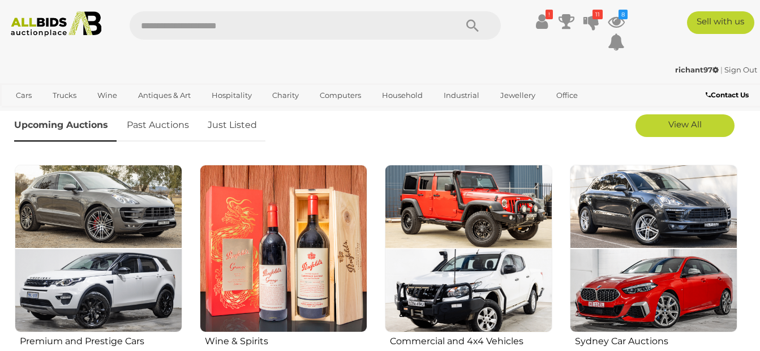
scroll to position [340, 0]
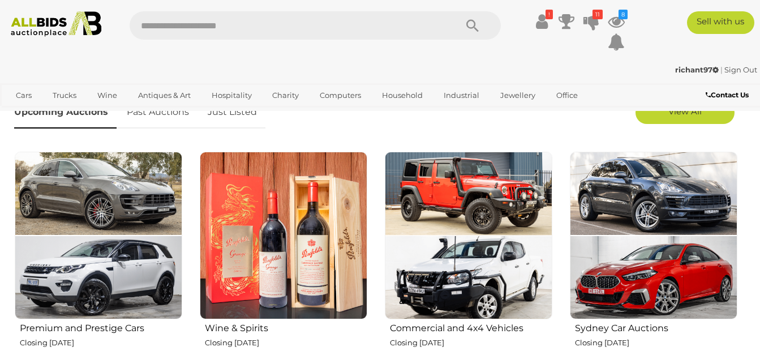
click at [231, 118] on link "Just Listed" at bounding box center [232, 112] width 66 height 33
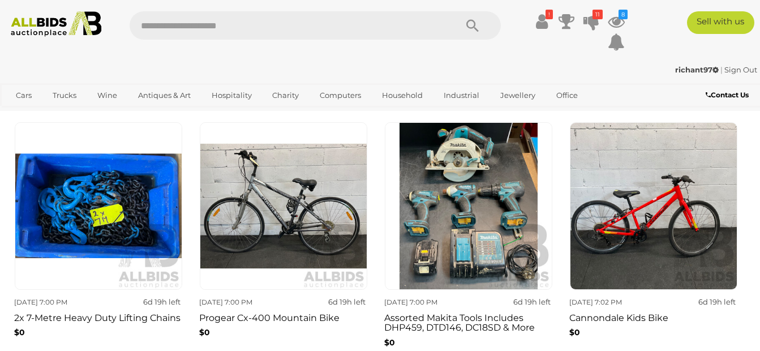
scroll to position [396, 0]
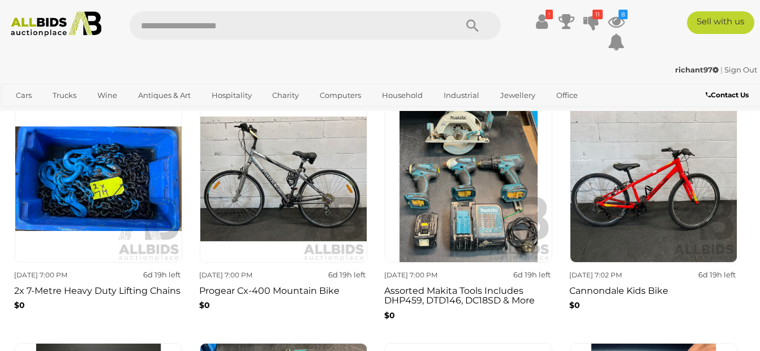
click at [453, 180] on img at bounding box center [469, 179] width 168 height 168
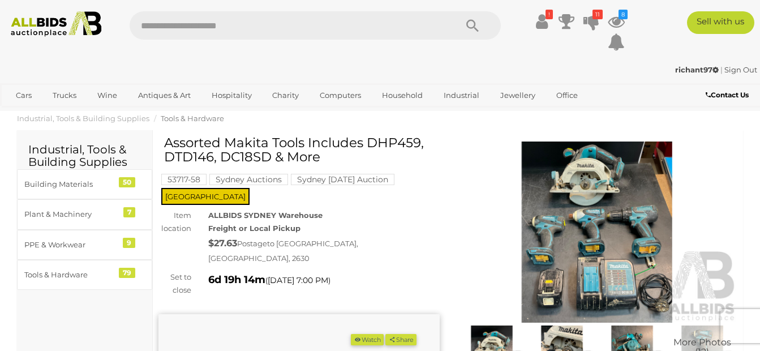
click at [590, 208] on img at bounding box center [597, 231] width 281 height 181
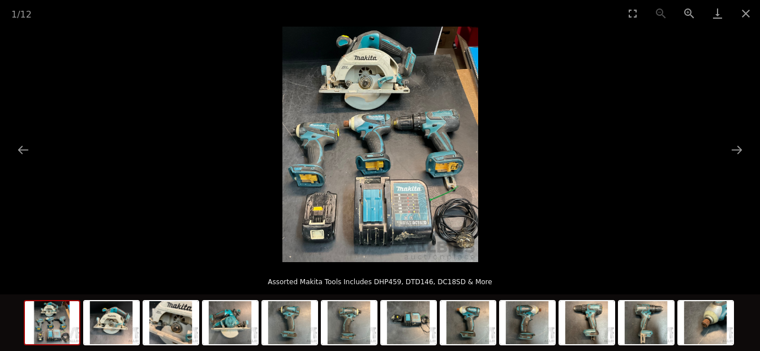
scroll to position [57, 0]
click at [602, 331] on img at bounding box center [587, 322] width 54 height 43
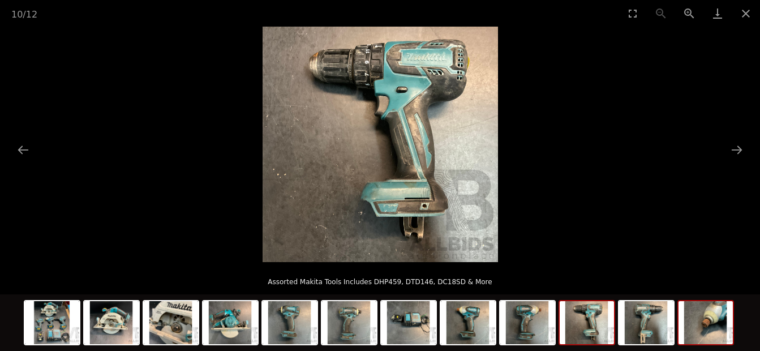
click at [719, 338] on img at bounding box center [706, 322] width 54 height 43
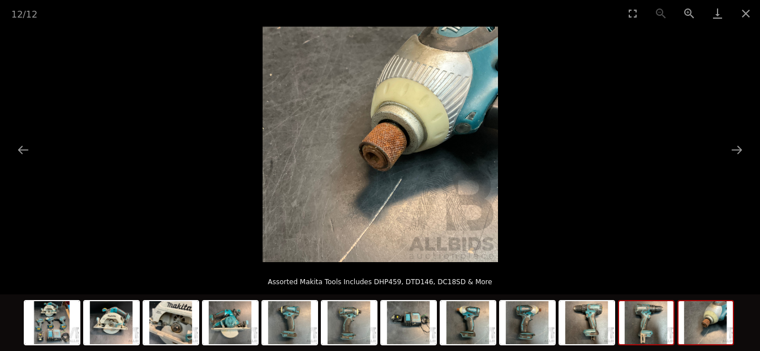
click at [660, 335] on img at bounding box center [646, 322] width 54 height 43
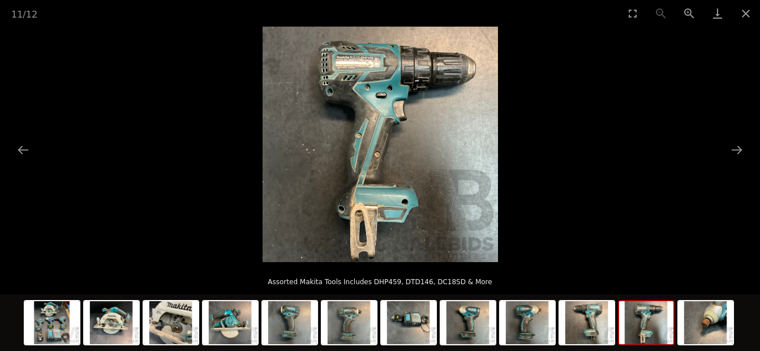
click at [616, 331] on div at bounding box center [380, 323] width 713 height 59
click at [595, 327] on img at bounding box center [587, 322] width 54 height 43
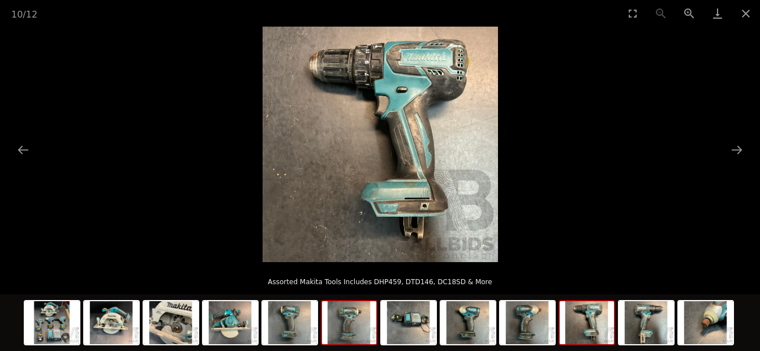
click at [347, 324] on img at bounding box center [349, 322] width 54 height 43
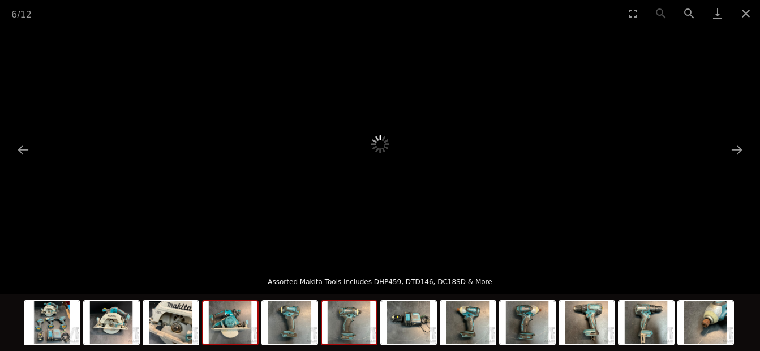
click at [228, 328] on img at bounding box center [230, 322] width 54 height 43
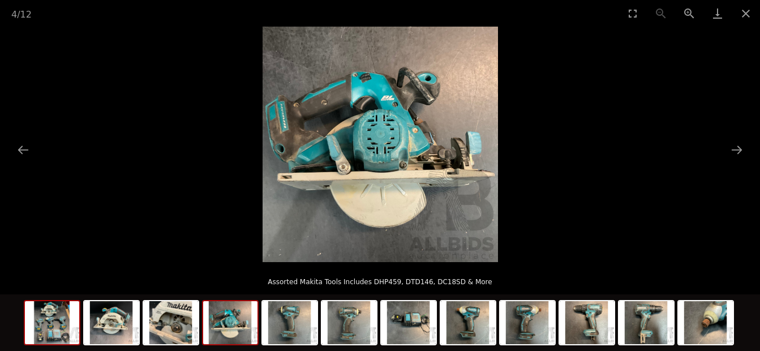
click at [55, 334] on img at bounding box center [52, 322] width 54 height 43
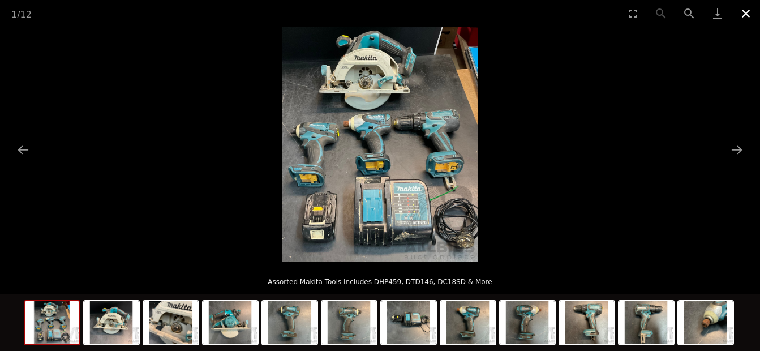
click at [746, 15] on button "Close gallery" at bounding box center [746, 13] width 28 height 27
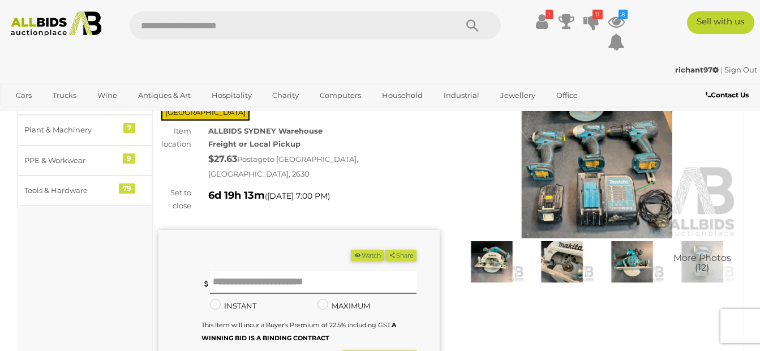
scroll to position [57, 0]
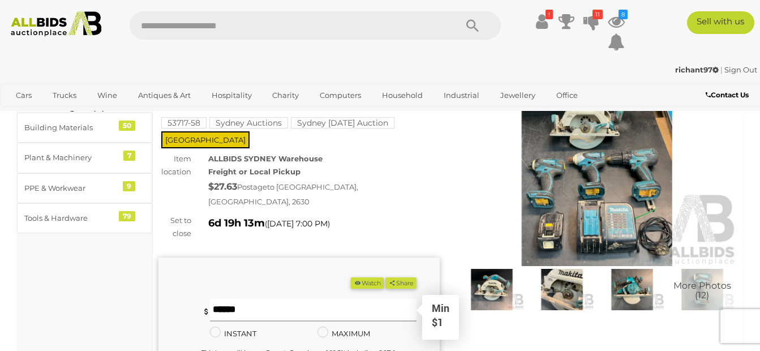
click at [229, 299] on input "text" at bounding box center [313, 310] width 207 height 23
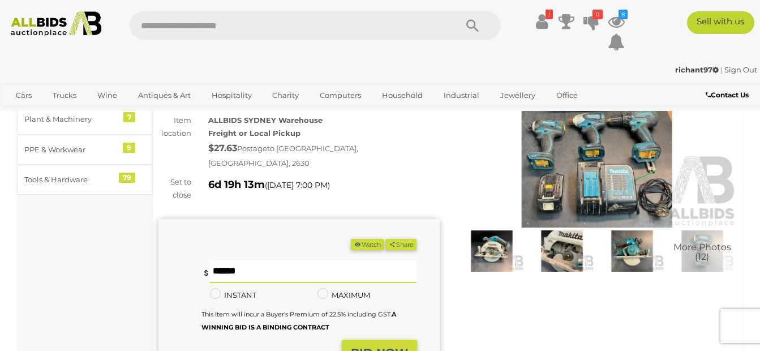
scroll to position [113, 0]
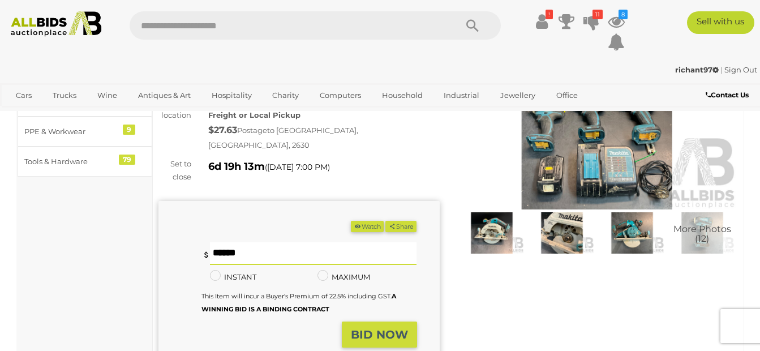
type input "*"
click at [389, 328] on strong "BID NOW" at bounding box center [379, 335] width 57 height 14
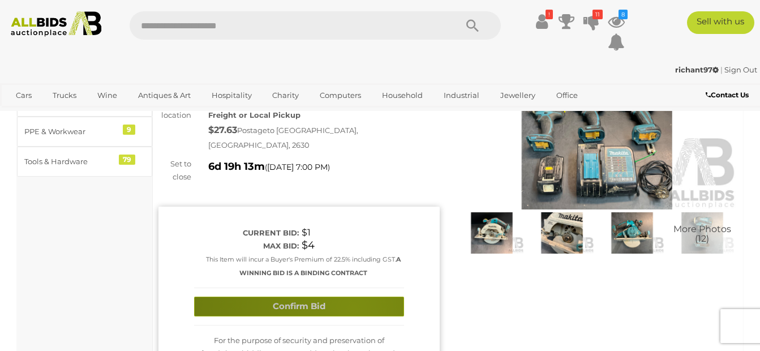
click at [353, 297] on button "Confirm Bid" at bounding box center [299, 307] width 210 height 20
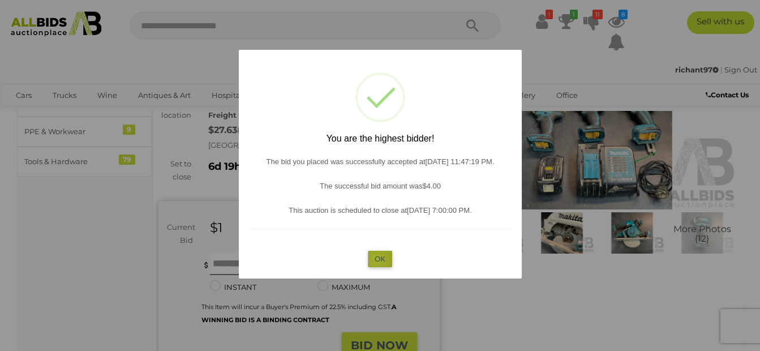
click at [378, 259] on button "OK" at bounding box center [380, 259] width 24 height 16
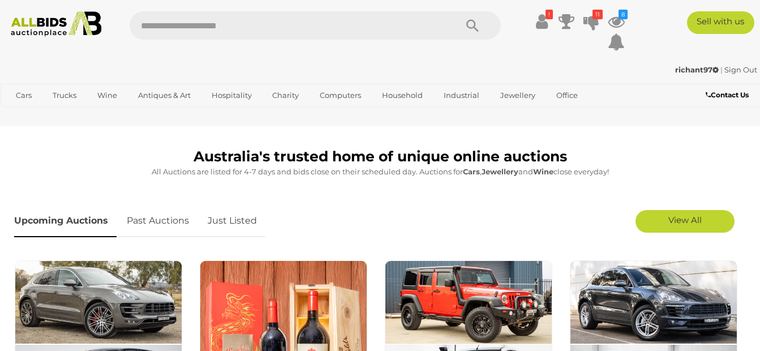
scroll to position [226, 0]
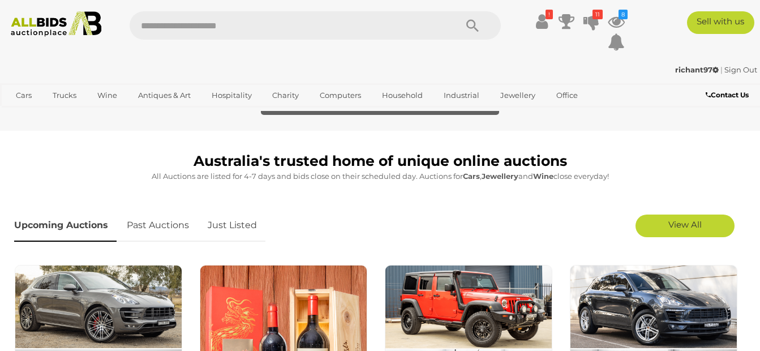
click at [241, 226] on link "Just Listed" at bounding box center [232, 225] width 66 height 33
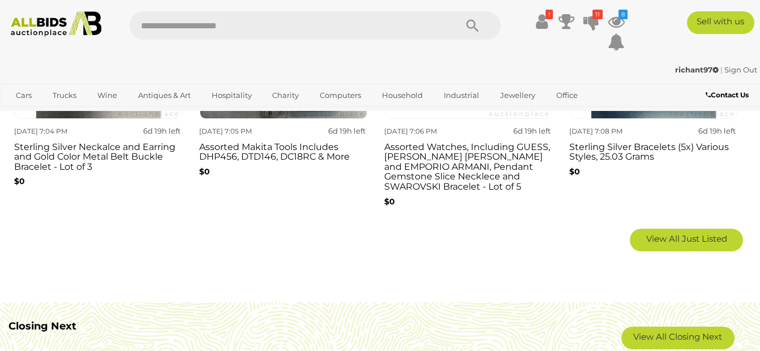
scroll to position [792, 0]
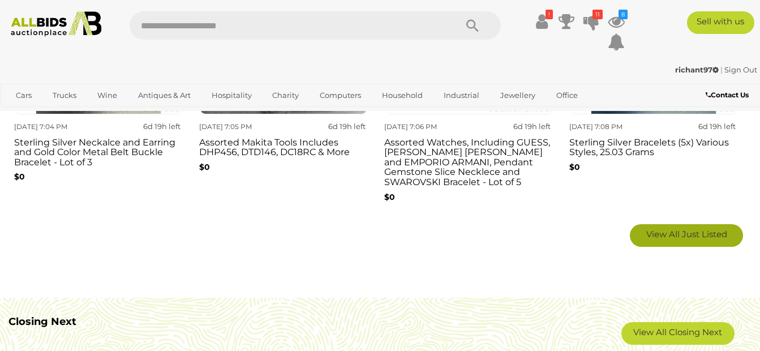
click at [646, 239] on link "View All Just Listed" at bounding box center [686, 235] width 113 height 23
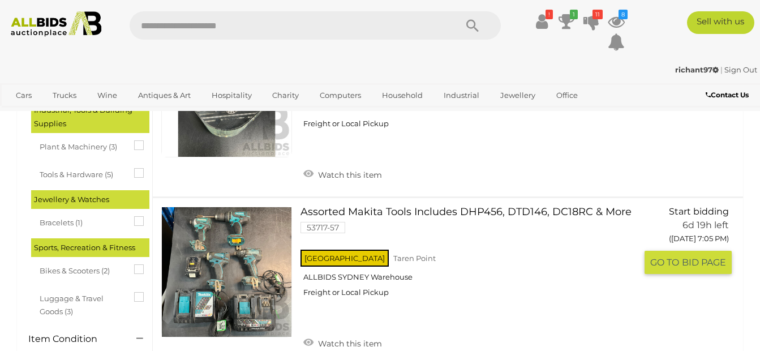
scroll to position [849, 0]
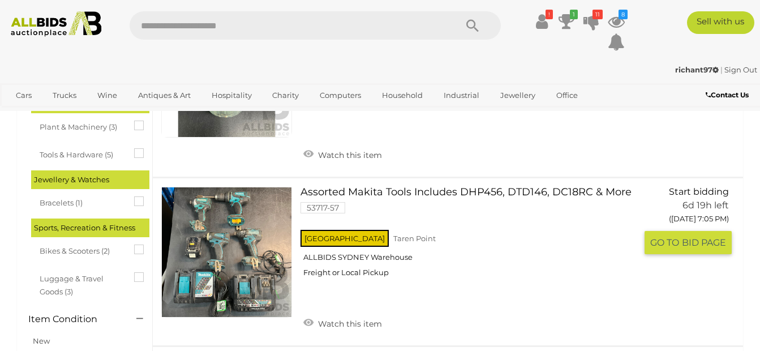
click at [376, 188] on link "Assorted Makita Tools Includes DHP456, DTD146, DC18RC & More 53717-57 NSW Taren…" at bounding box center [472, 236] width 327 height 99
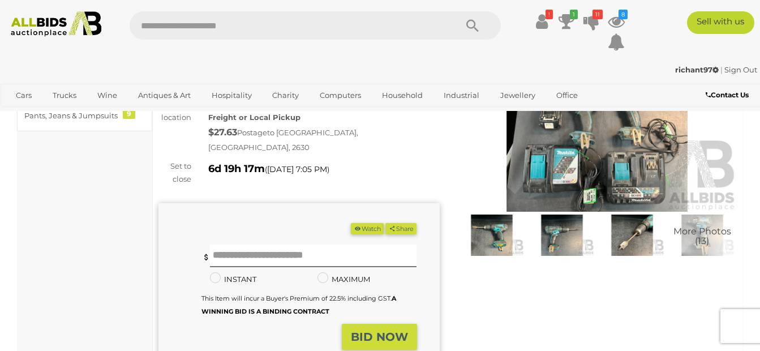
scroll to position [113, 0]
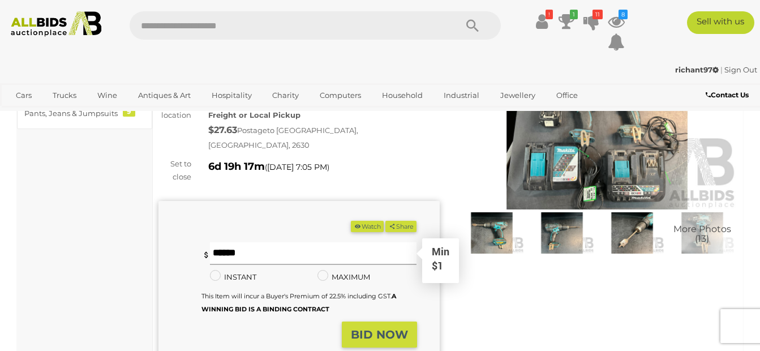
click at [250, 242] on input "text" at bounding box center [313, 253] width 207 height 23
type input "**"
click at [388, 321] on button "BID NOW" at bounding box center [379, 334] width 75 height 27
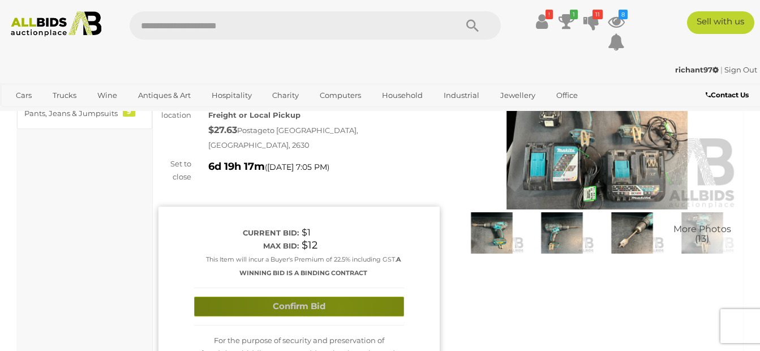
click at [340, 297] on button "Confirm Bid" at bounding box center [299, 307] width 210 height 20
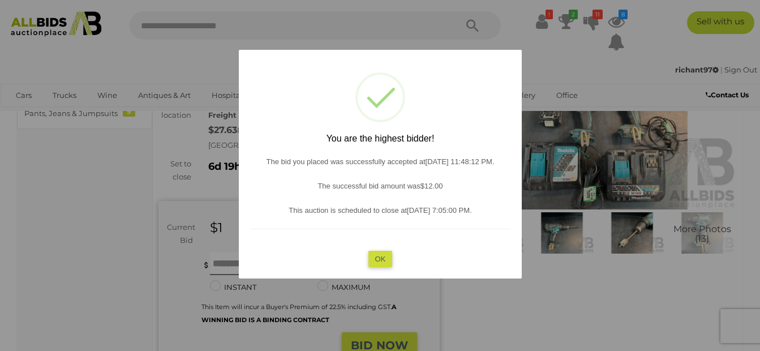
click at [373, 266] on button "OK" at bounding box center [380, 259] width 24 height 16
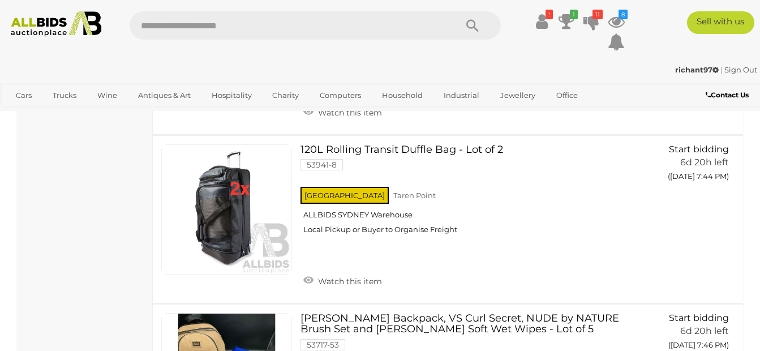
scroll to position [5609, 0]
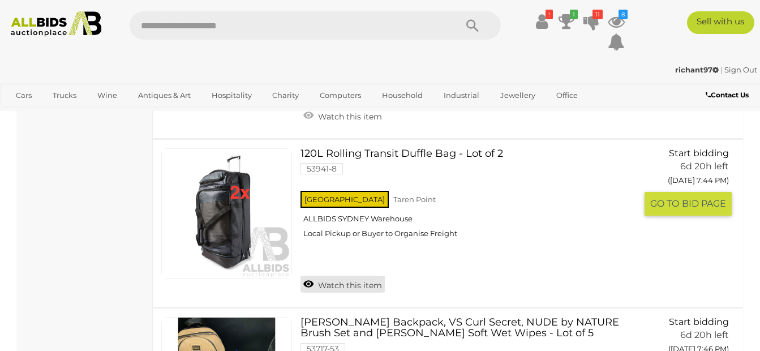
click at [364, 276] on link "Watch this item" at bounding box center [343, 284] width 84 height 17
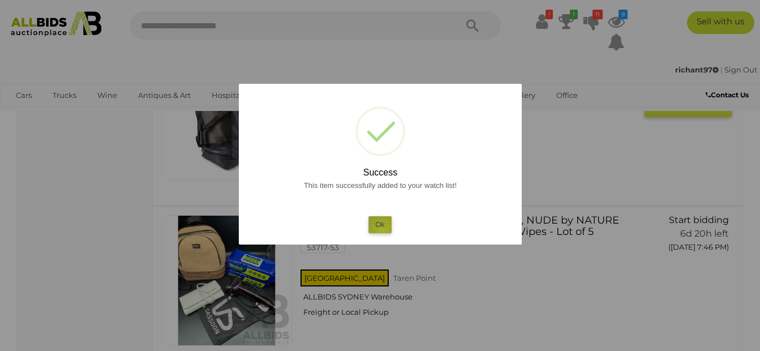
click at [383, 231] on button "Ok" at bounding box center [379, 224] width 23 height 16
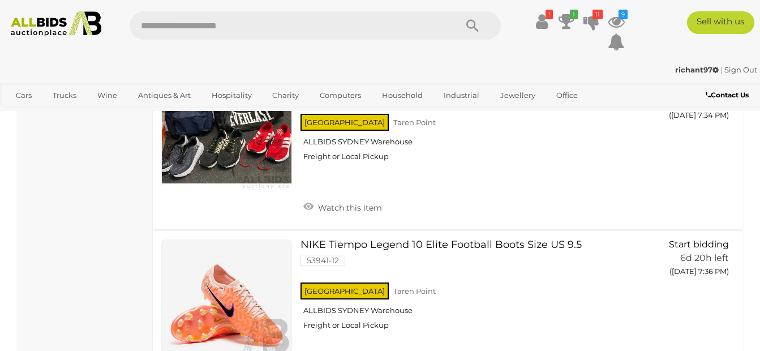
scroll to position [4647, 0]
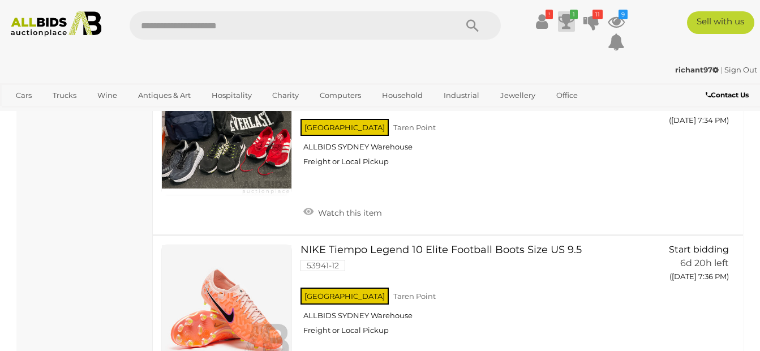
click at [565, 21] on icon at bounding box center [567, 21] width 16 height 20
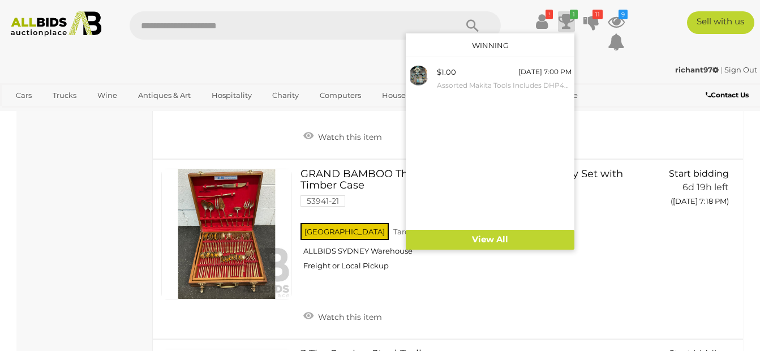
scroll to position [2270, 0]
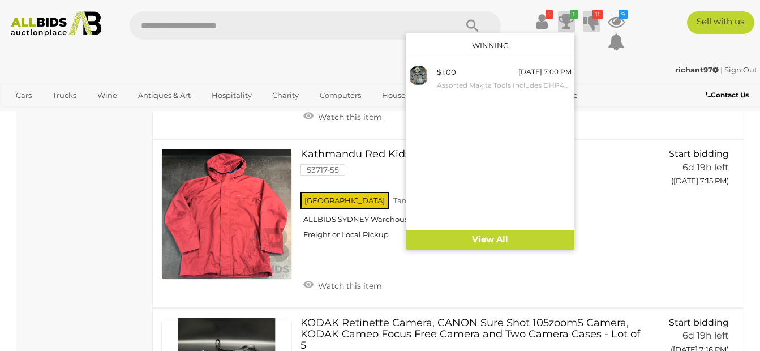
click at [593, 19] on icon "11" at bounding box center [598, 15] width 10 height 10
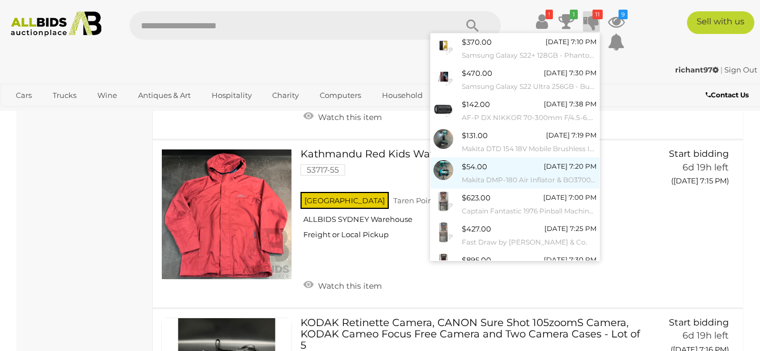
scroll to position [0, 0]
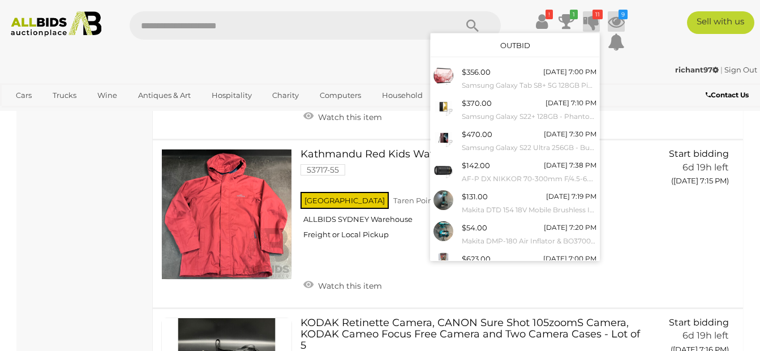
click at [615, 25] on icon at bounding box center [616, 21] width 17 height 20
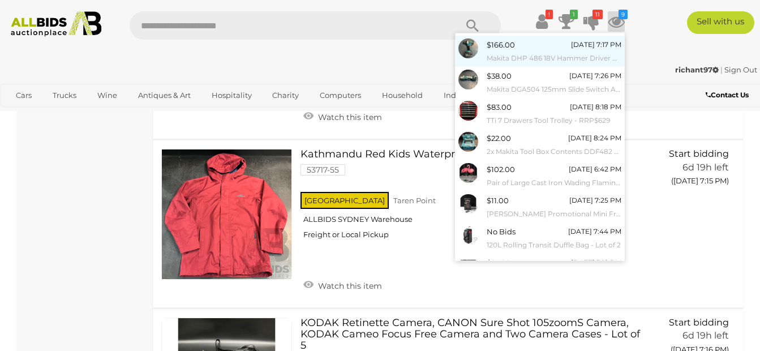
scroll to position [102, 0]
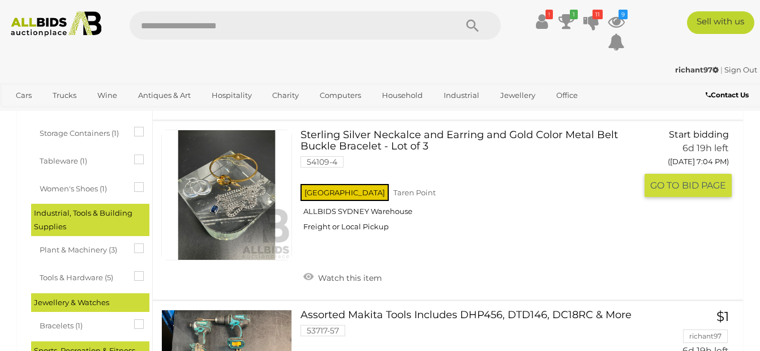
scroll to position [685, 0]
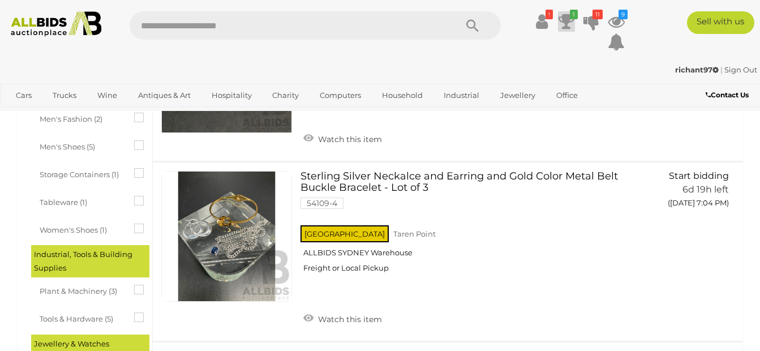
click at [572, 19] on icon at bounding box center [567, 21] width 16 height 20
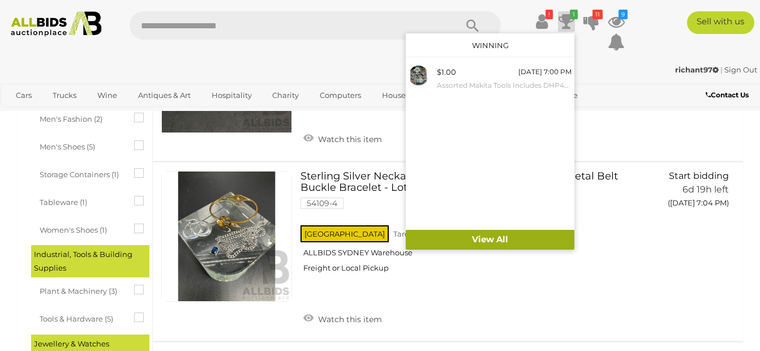
click at [489, 237] on link "View All" at bounding box center [490, 240] width 169 height 20
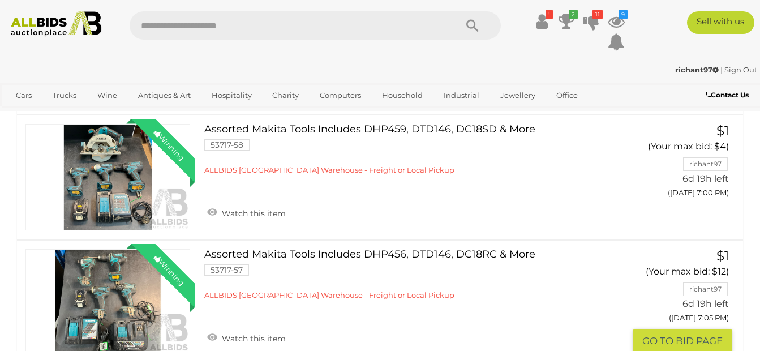
scroll to position [1358, 0]
